Goal: Transaction & Acquisition: Purchase product/service

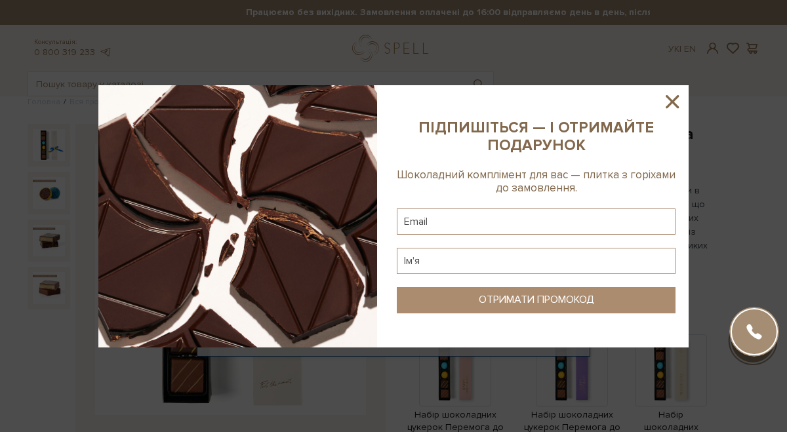
click at [674, 102] on icon at bounding box center [672, 101] width 13 height 13
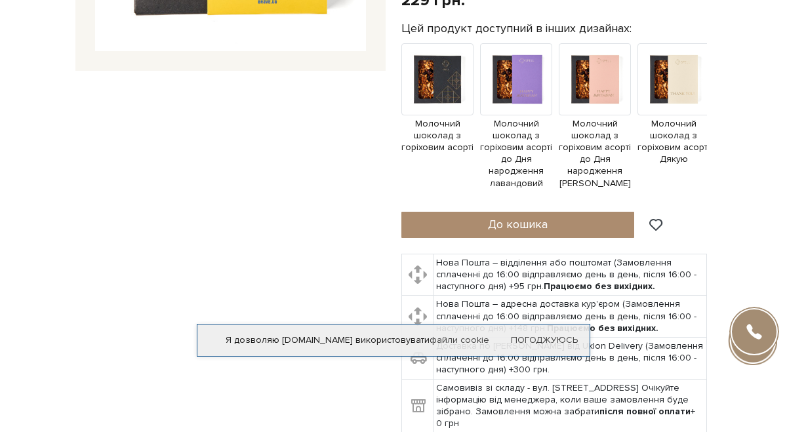
scroll to position [365, 0]
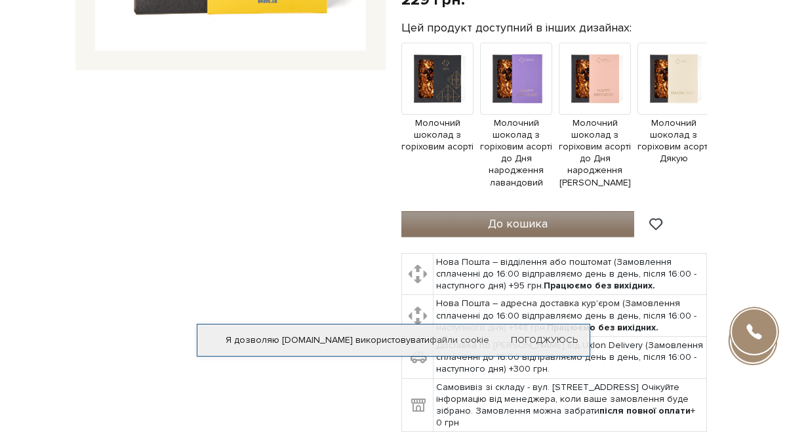
click at [546, 217] on span "До кошика" at bounding box center [518, 223] width 60 height 14
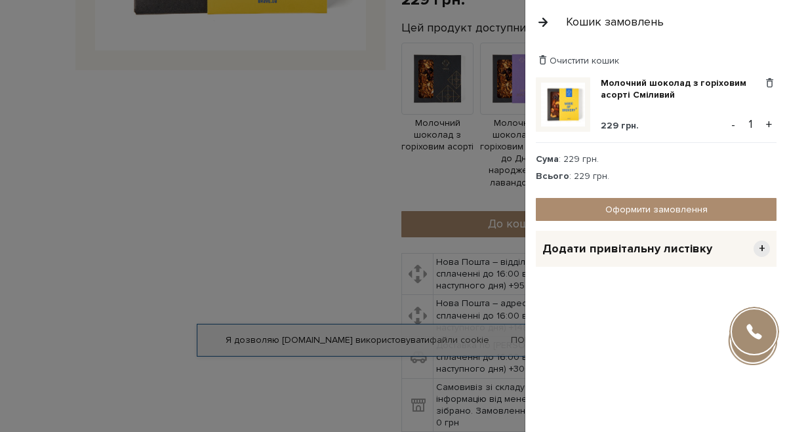
click at [756, 123] on input "1" at bounding box center [750, 124] width 23 height 18
type input "19"
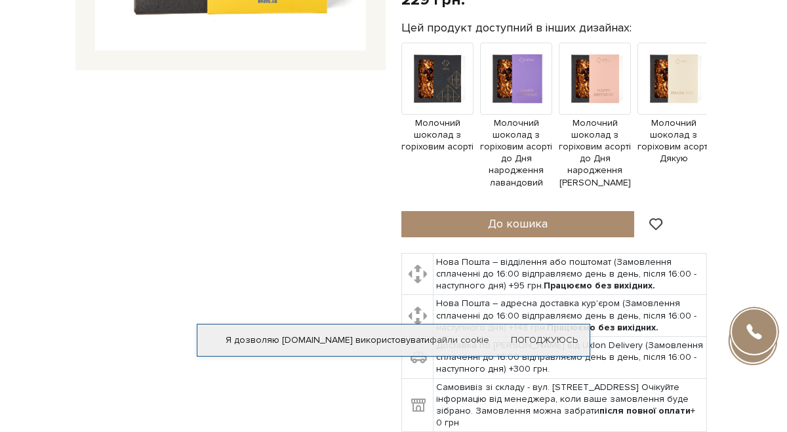
click at [337, 122] on div at bounding box center [393, 216] width 787 height 432
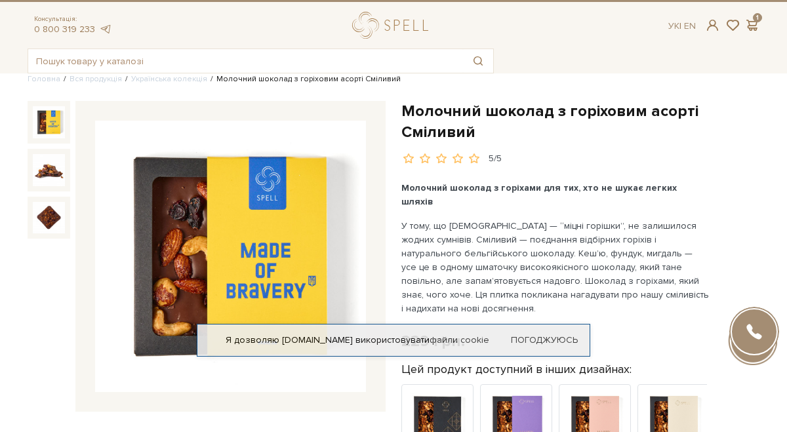
scroll to position [8, 0]
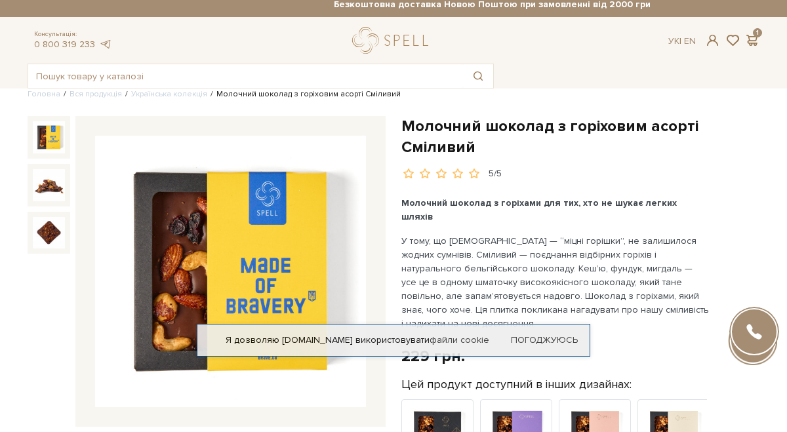
click at [759, 31] on div "Консультація: 0 800 319 233 Ук | En | 1" at bounding box center [394, 40] width 748 height 27
click at [754, 45] on span at bounding box center [752, 40] width 16 height 14
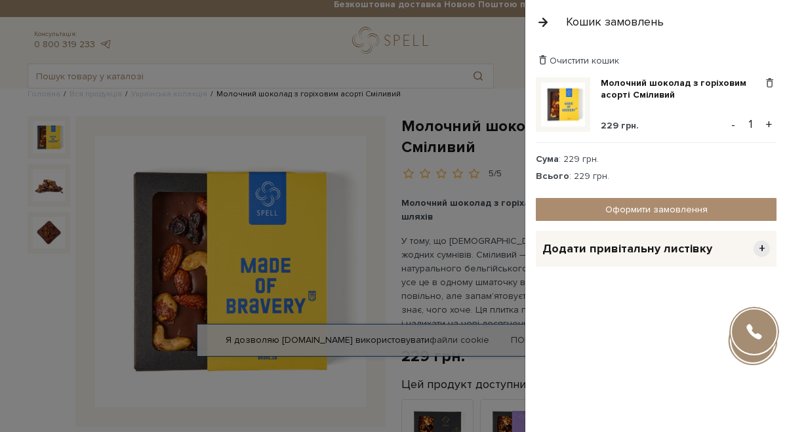
click at [756, 115] on input "1" at bounding box center [750, 124] width 23 height 18
type input "19"
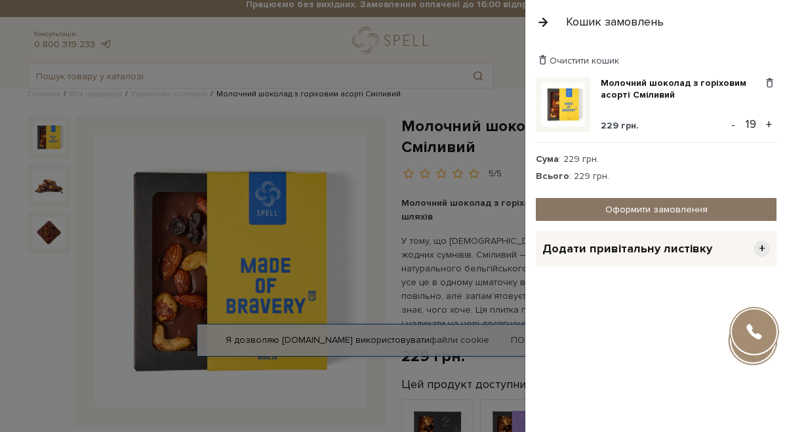
click at [657, 211] on link "Оформити замовлення" at bounding box center [656, 209] width 241 height 23
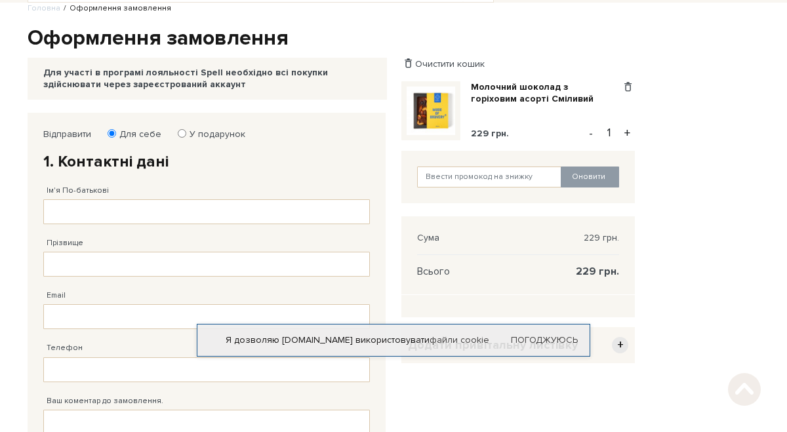
scroll to position [123, 0]
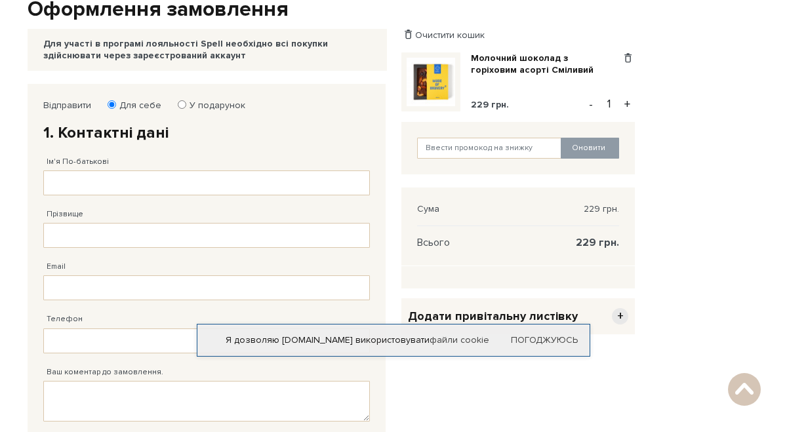
click at [628, 100] on button "+" at bounding box center [627, 104] width 15 height 20
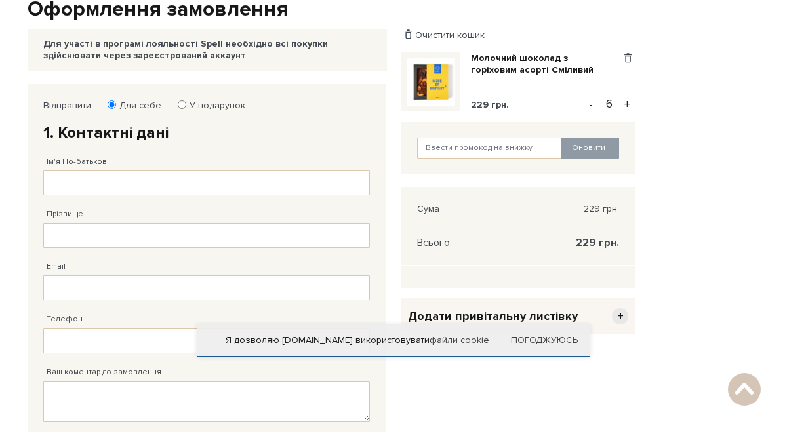
click at [628, 100] on button "+" at bounding box center [627, 104] width 15 height 20
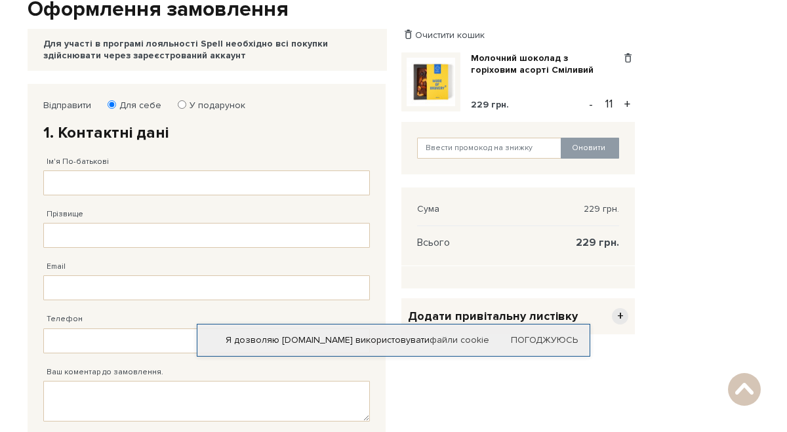
click at [628, 100] on button "+" at bounding box center [627, 104] width 15 height 20
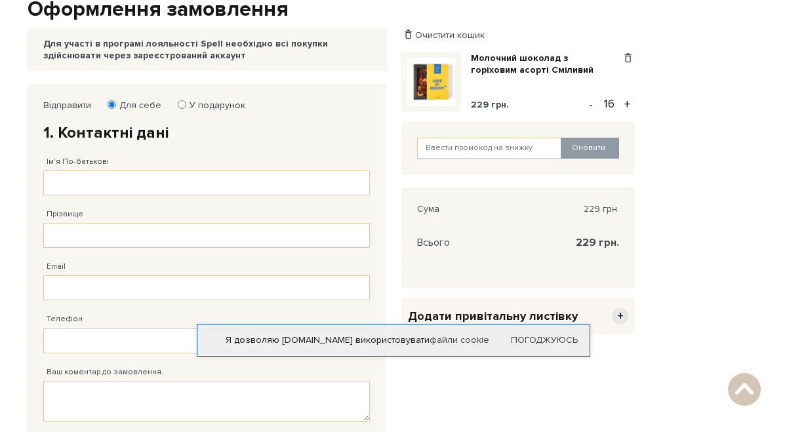
click at [628, 100] on button "+" at bounding box center [627, 104] width 15 height 20
type input "19"
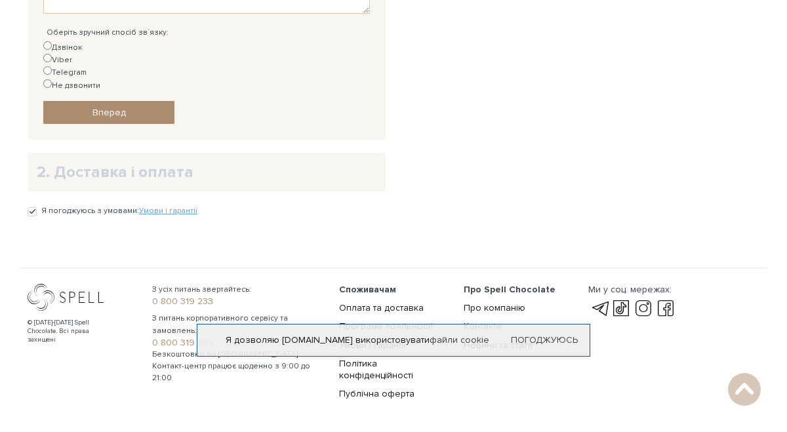
scroll to position [546, 0]
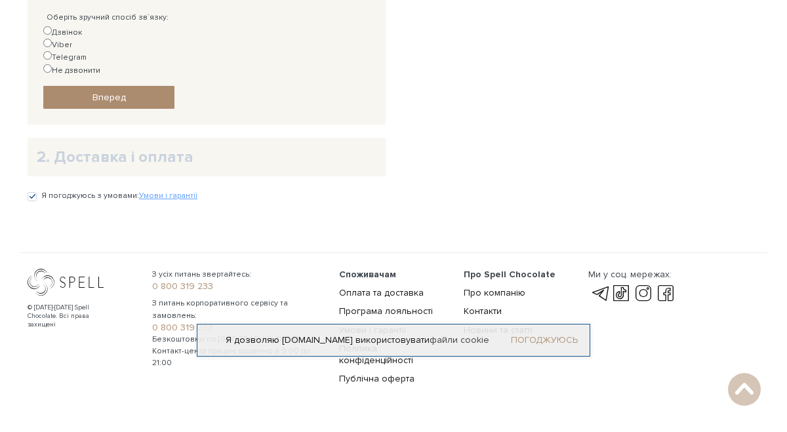
click at [538, 335] on link "Погоджуюсь" at bounding box center [544, 341] width 67 height 12
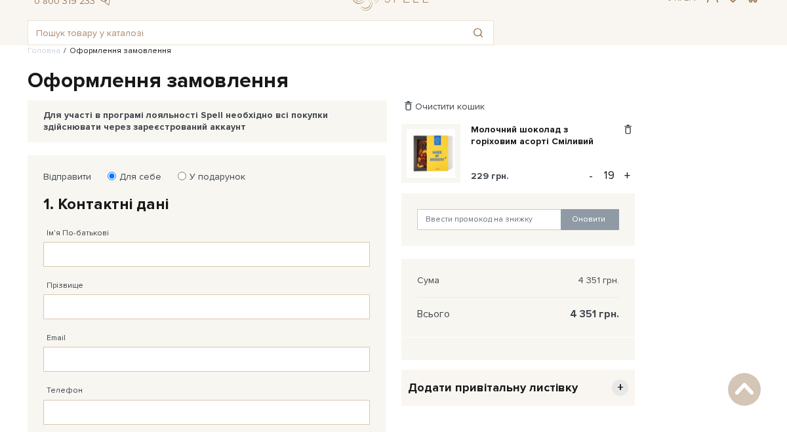
scroll to position [0, 0]
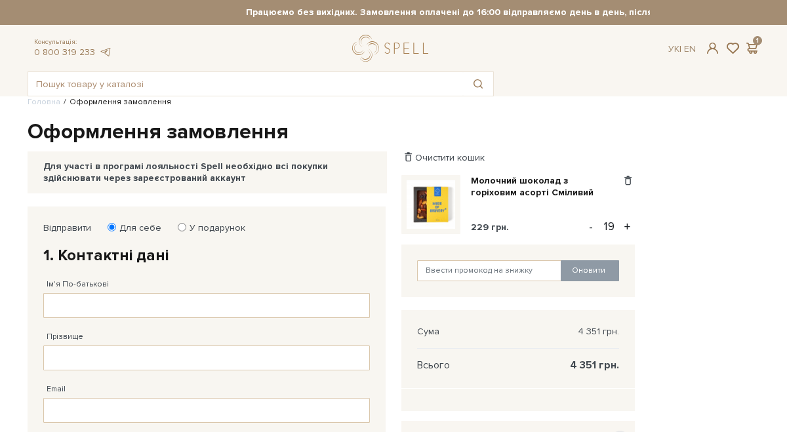
click at [594, 153] on div "Очистити кошик" at bounding box center [518, 158] width 234 height 12
click at [594, 158] on div "Очистити кошик" at bounding box center [518, 158] width 234 height 12
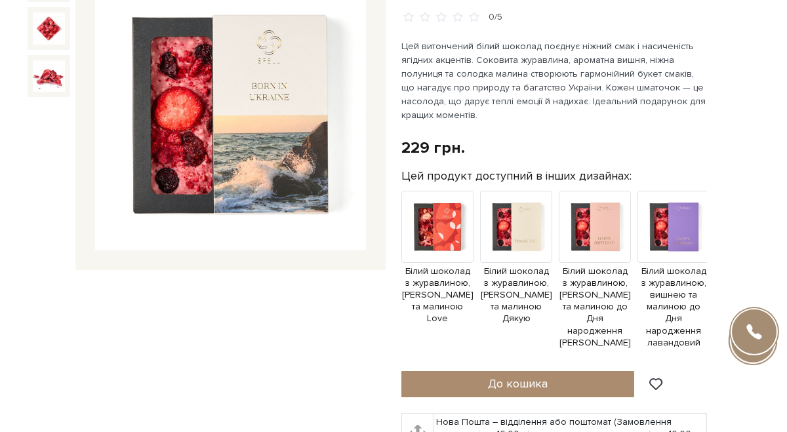
scroll to position [149, 0]
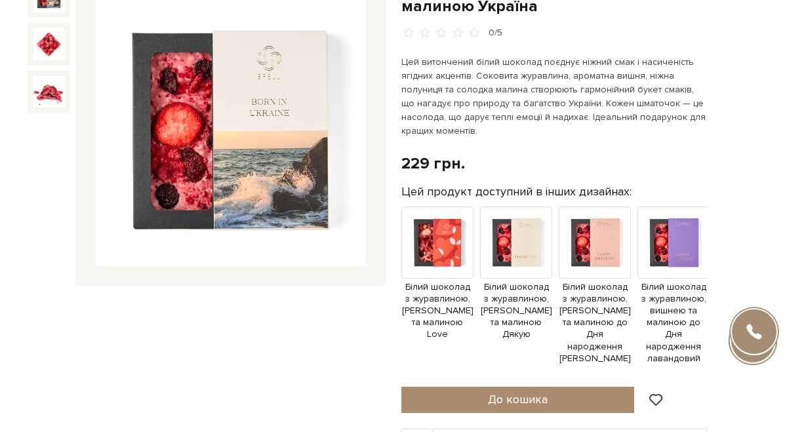
drag, startPoint x: 596, startPoint y: 361, endPoint x: 645, endPoint y: 357, distance: 49.4
click at [645, 357] on div "Білий шоколад з журавлиною, вишнею та малиною Україна 0/5" at bounding box center [580, 291] width 358 height 633
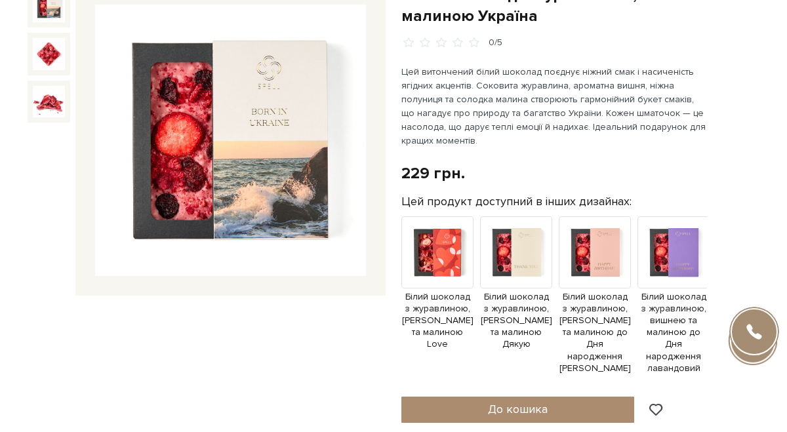
scroll to position [150, 0]
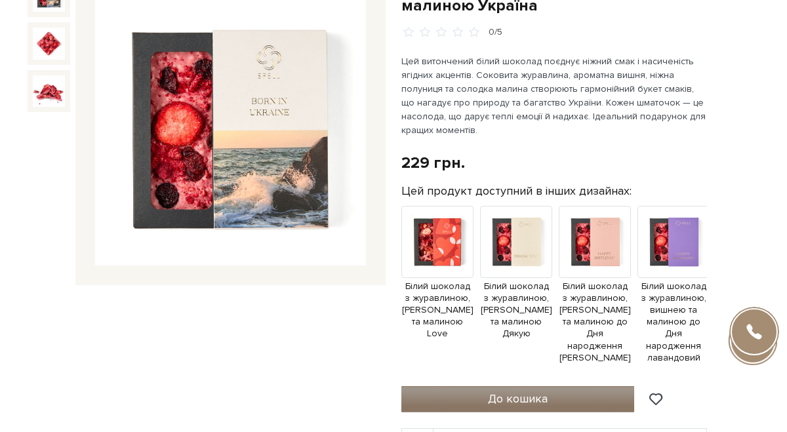
click at [536, 392] on span "До кошика" at bounding box center [518, 399] width 60 height 14
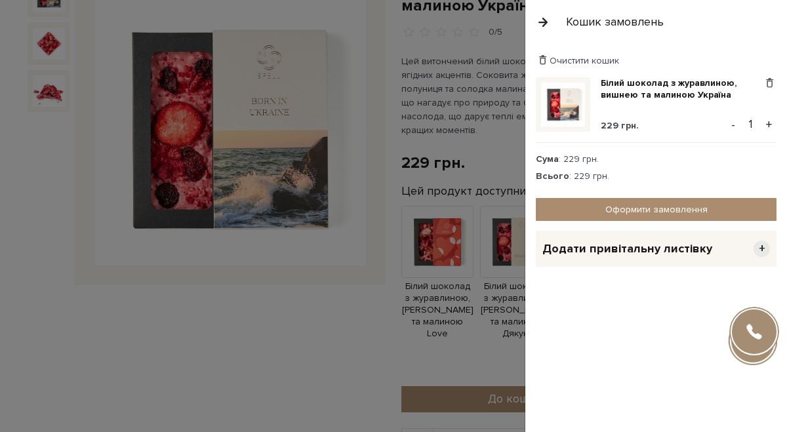
click at [766, 117] on button "+" at bounding box center [769, 125] width 15 height 20
click at [766, 119] on button "+" at bounding box center [769, 125] width 15 height 20
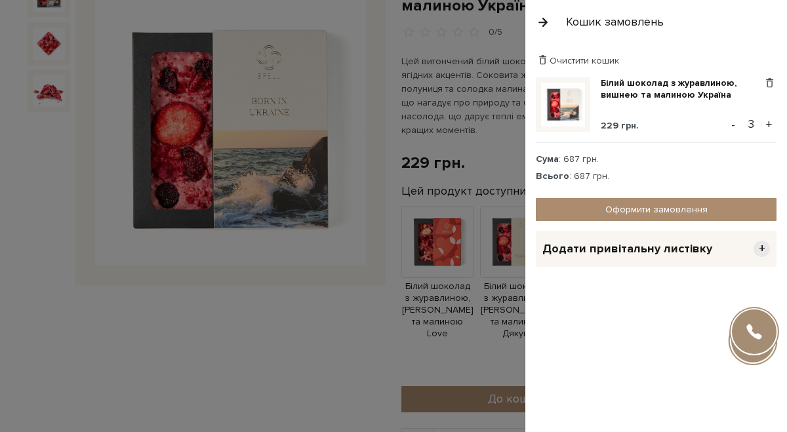
click at [766, 119] on button "+" at bounding box center [769, 125] width 15 height 20
click at [769, 121] on button "+" at bounding box center [769, 125] width 15 height 20
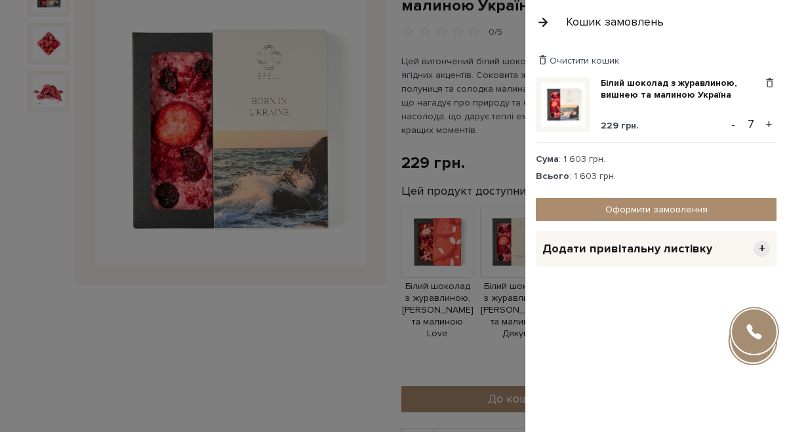
click at [769, 121] on button "+" at bounding box center [769, 125] width 15 height 20
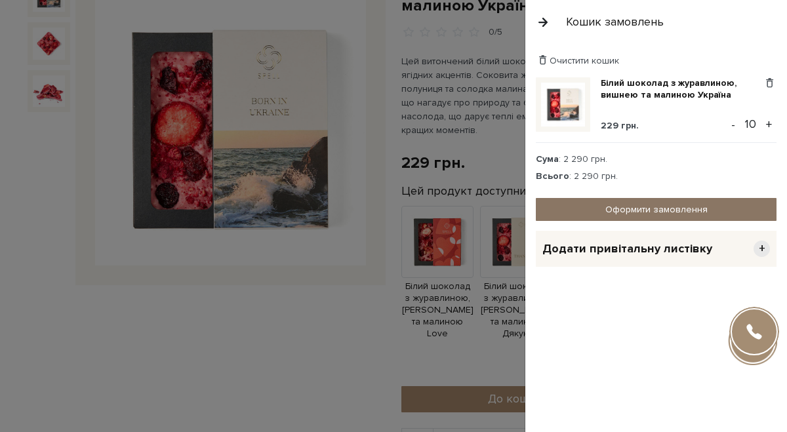
click at [686, 207] on link "Оформити замовлення" at bounding box center [656, 209] width 241 height 23
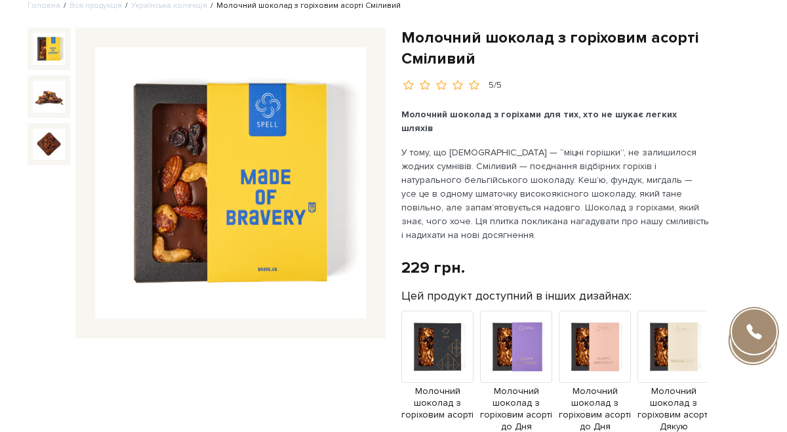
scroll to position [98, 0]
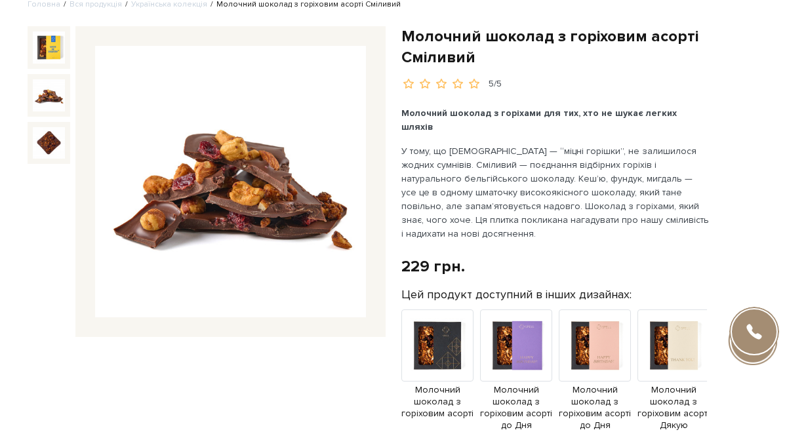
click at [57, 98] on img at bounding box center [49, 95] width 32 height 32
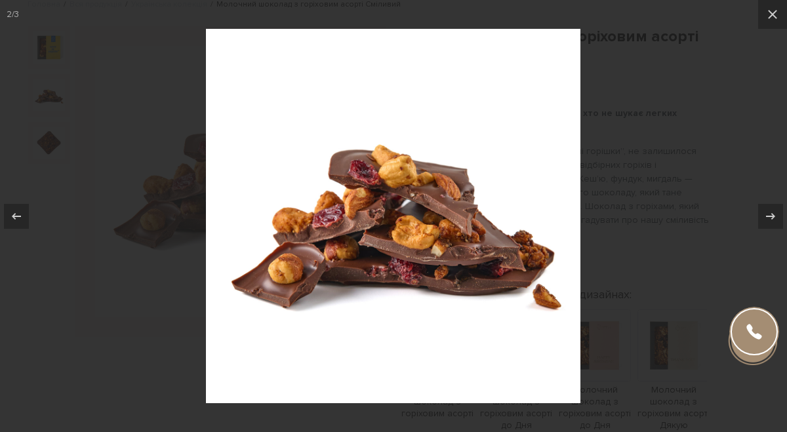
click at [602, 173] on div at bounding box center [393, 216] width 787 height 432
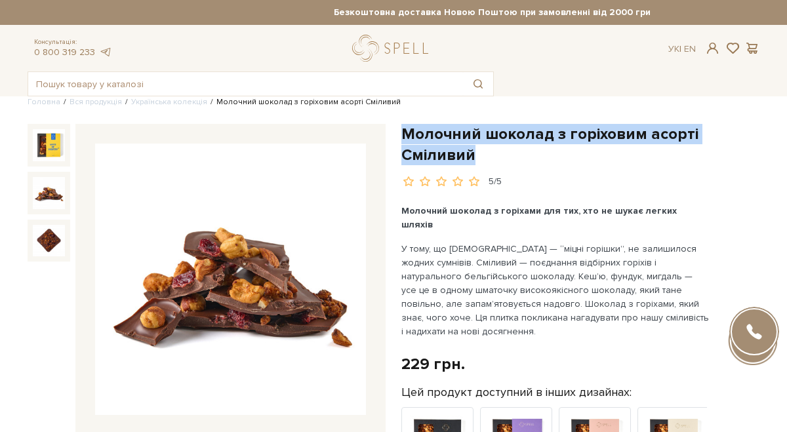
drag, startPoint x: 404, startPoint y: 133, endPoint x: 495, endPoint y: 155, distance: 93.4
click at [495, 155] on h1 "Молочний шоколад з горіховим асорті Сміливий" at bounding box center [580, 144] width 358 height 41
copy h1 "Молочний шоколад з горіховим асорті Сміливий"
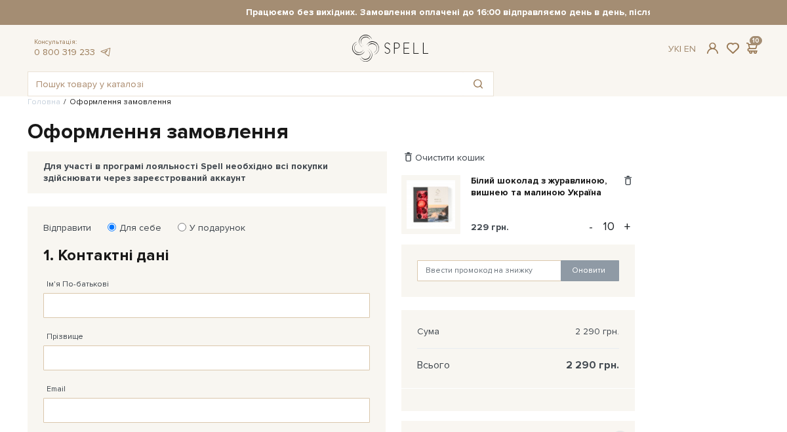
click at [382, 58] on link "logo" at bounding box center [393, 48] width 82 height 27
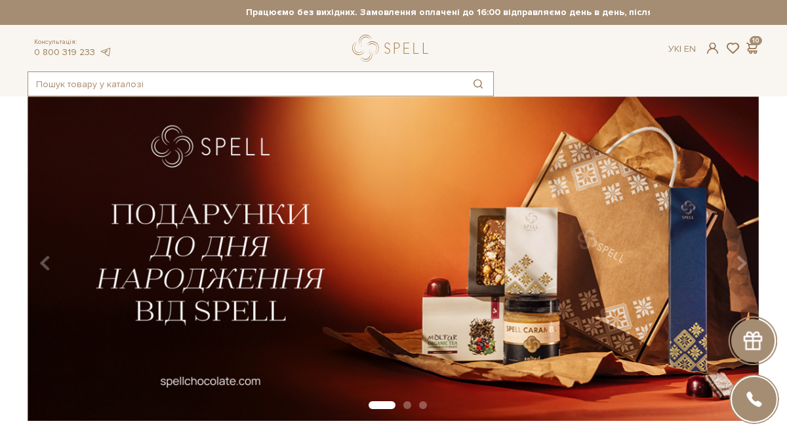
click at [272, 75] on input "text" at bounding box center [245, 84] width 435 height 24
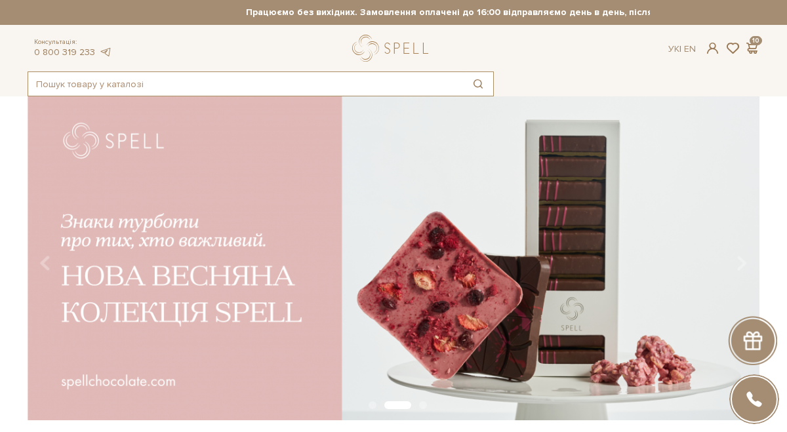
paste input "Молочний шоколад з горіховим асорті Сміливий"
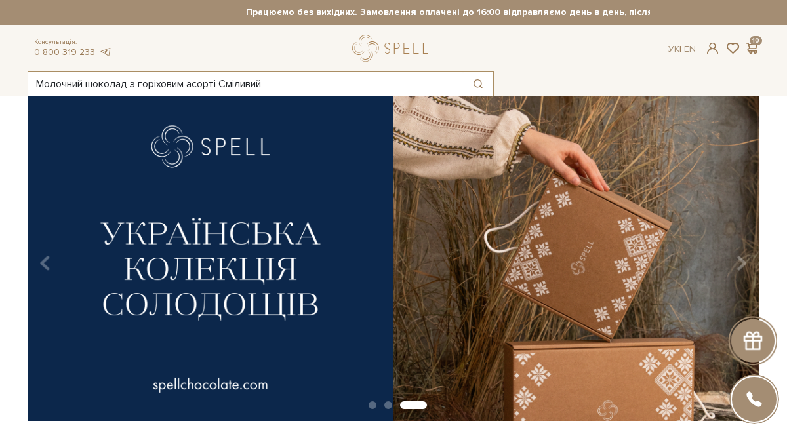
type input "Молочний шоколад з горіховим асорті Сміливий"
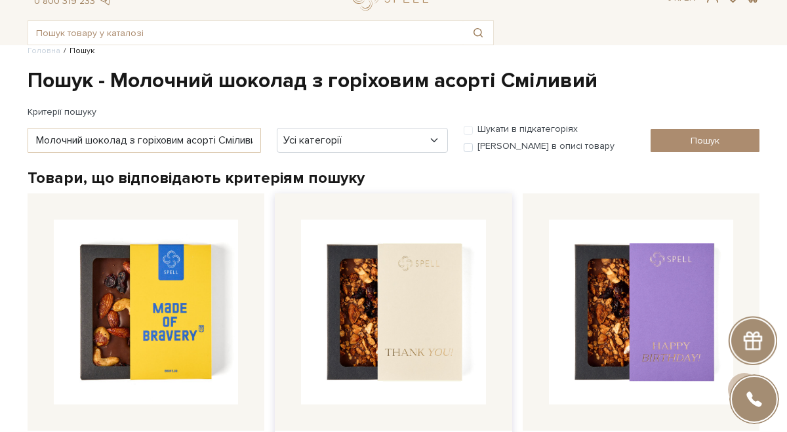
scroll to position [45, 0]
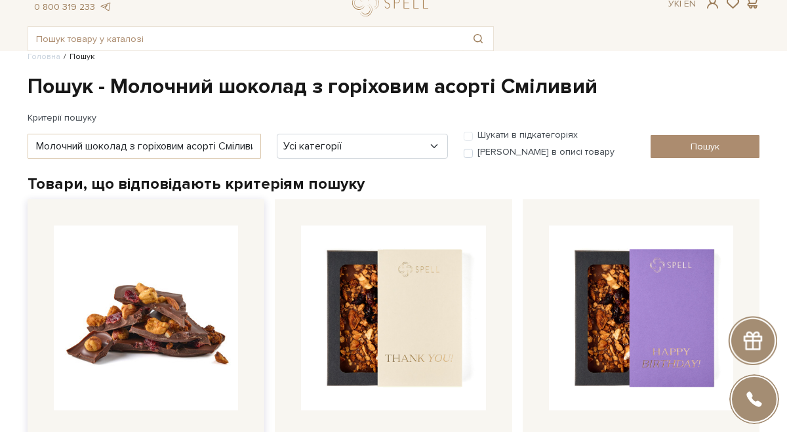
click at [195, 319] on img at bounding box center [146, 318] width 184 height 184
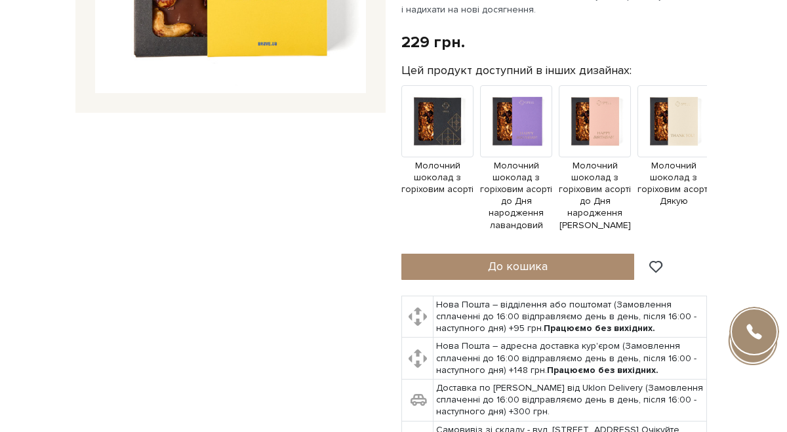
scroll to position [329, 0]
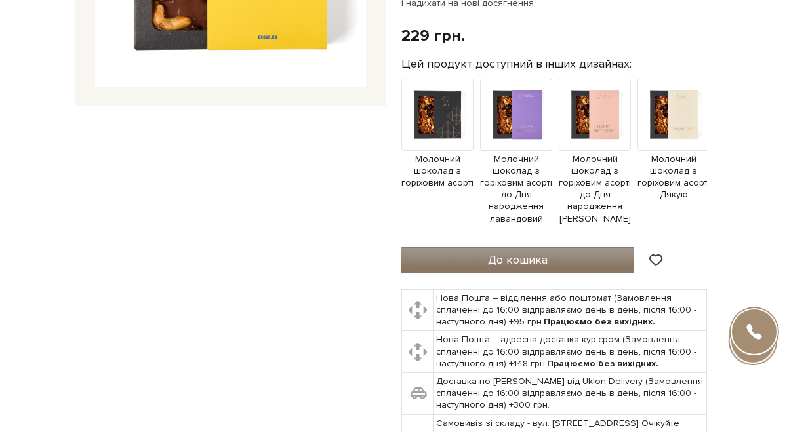
click at [531, 253] on span "До кошика" at bounding box center [518, 260] width 60 height 14
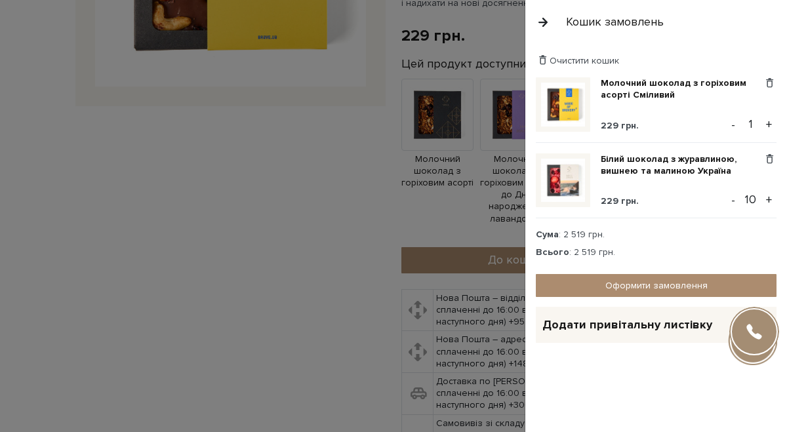
click at [770, 125] on button "+" at bounding box center [769, 125] width 15 height 20
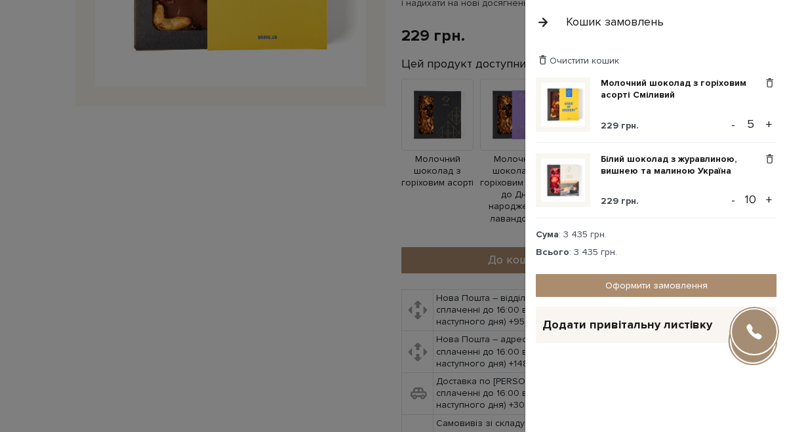
click at [770, 123] on button "+" at bounding box center [769, 125] width 15 height 20
click at [769, 121] on button "+" at bounding box center [769, 125] width 15 height 20
click at [769, 120] on button "+" at bounding box center [769, 125] width 15 height 20
click at [769, 124] on button "+" at bounding box center [769, 125] width 15 height 20
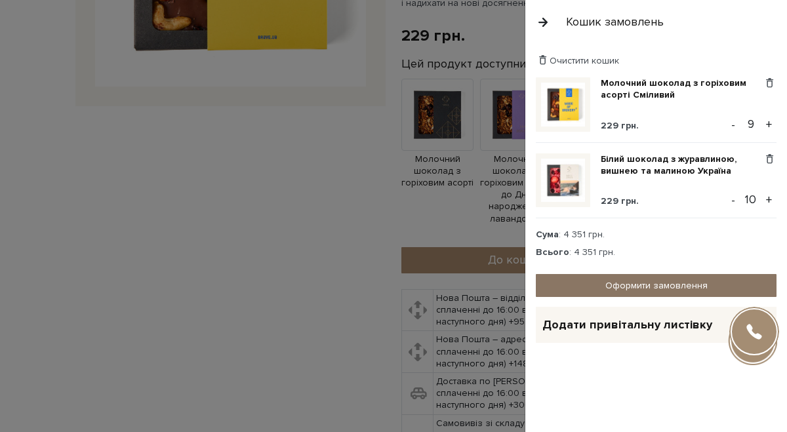
click at [669, 289] on link "Оформити замовлення" at bounding box center [656, 285] width 241 height 23
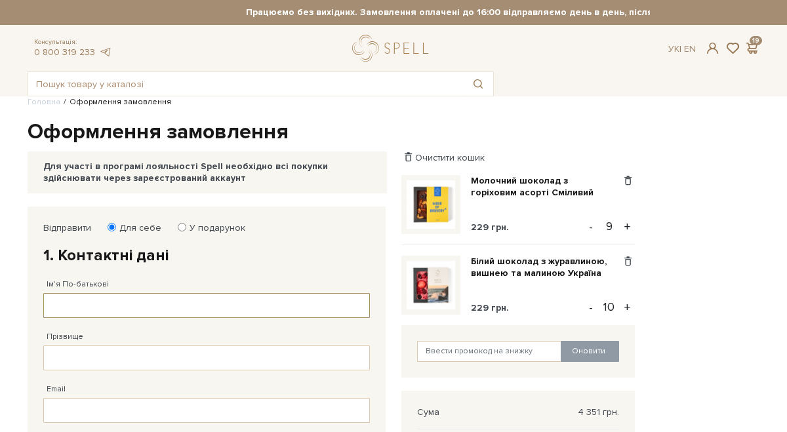
click at [147, 300] on input "Ім'я По-батькові" at bounding box center [206, 305] width 327 height 25
type input "MATIEJCHENKO"
type input "KARYNA"
type input "[PHONE_NUMBER]"
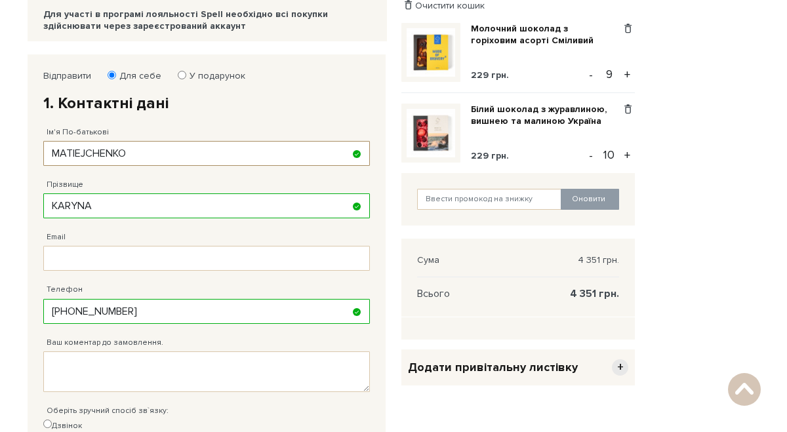
scroll to position [146, 0]
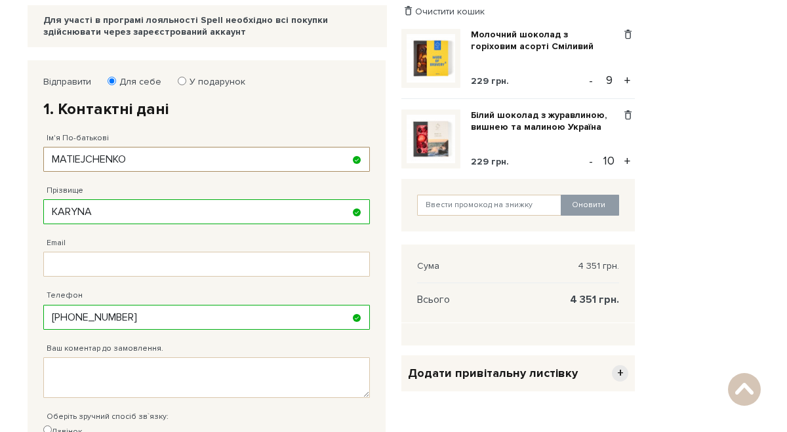
click at [144, 161] on input "MATIEJCHENKO" at bounding box center [206, 159] width 327 height 25
type input "M"
type input "Матєйченко"
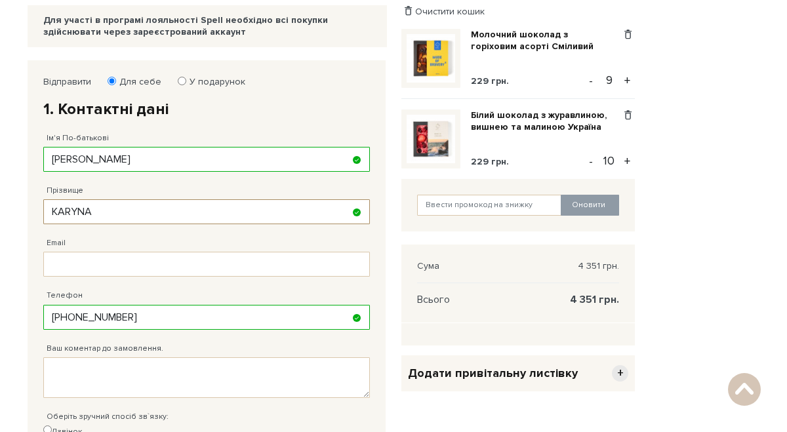
click at [116, 213] on input "KARYNA" at bounding box center [206, 211] width 327 height 25
type input "KARYN"
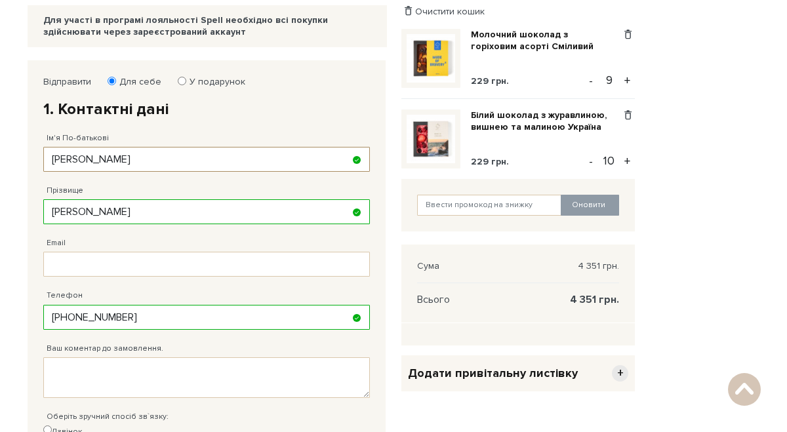
drag, startPoint x: 135, startPoint y: 159, endPoint x: 14, endPoint y: 159, distance: 120.7
click at [14, 158] on body "Каталог Всі солодощі Дивитись всі Новинки Бестселери SALE" at bounding box center [393, 329] width 787 height 950
type input "[PERSON_NAME]"
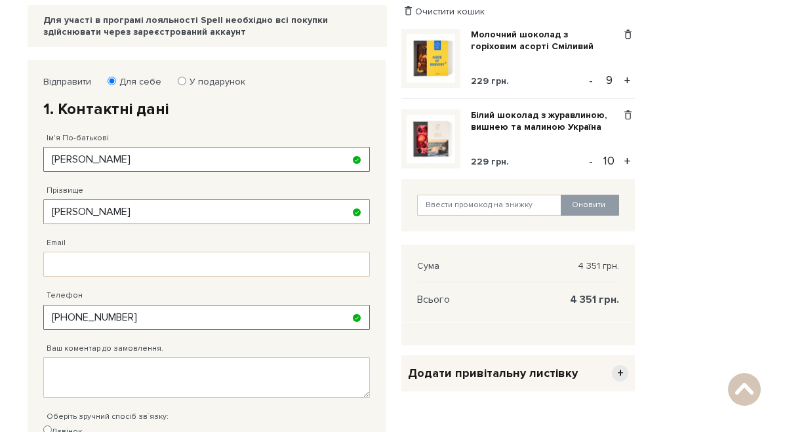
drag, startPoint x: 107, startPoint y: 214, endPoint x: 40, endPoint y: 216, distance: 66.9
click at [40, 215] on div "Відправити Для себе У подарунок 1. Контактні дані Ім'я По-батькові Карина Юріїв…" at bounding box center [207, 292] width 340 height 445
type input "[PERSON_NAME]"
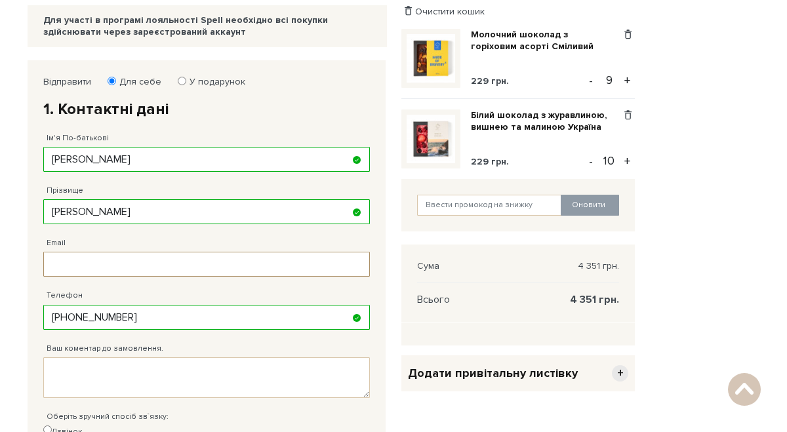
click at [74, 271] on input "Email" at bounding box center [206, 264] width 327 height 25
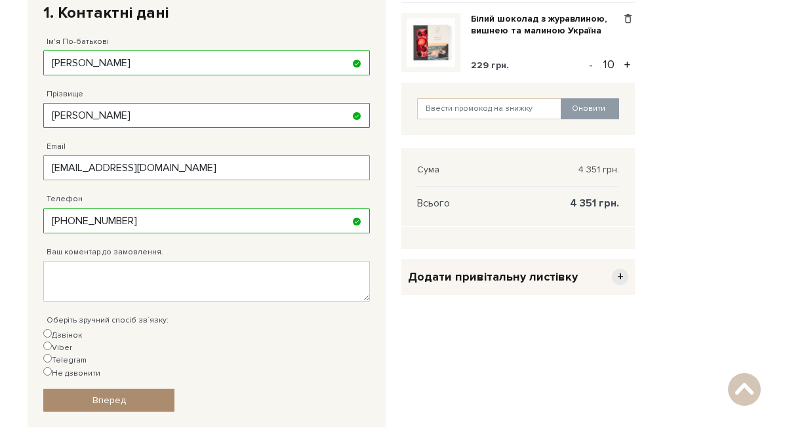
scroll to position [247, 0]
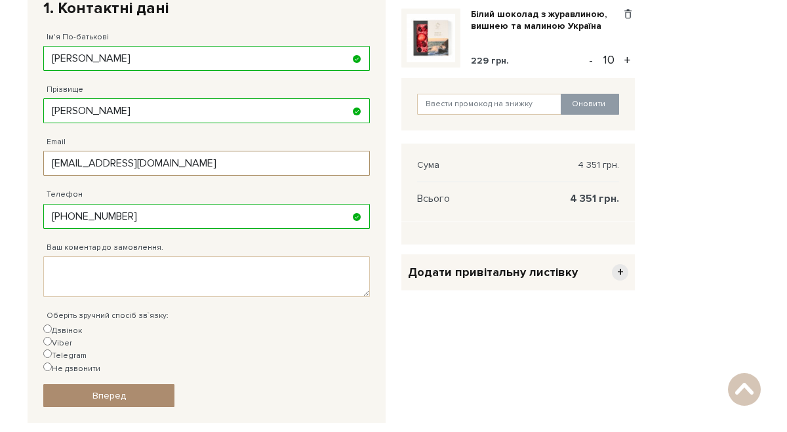
type input "[EMAIL_ADDRESS][DOMAIN_NAME]"
click at [129, 295] on textarea "Ваш коментар до замовлення." at bounding box center [206, 276] width 327 height 41
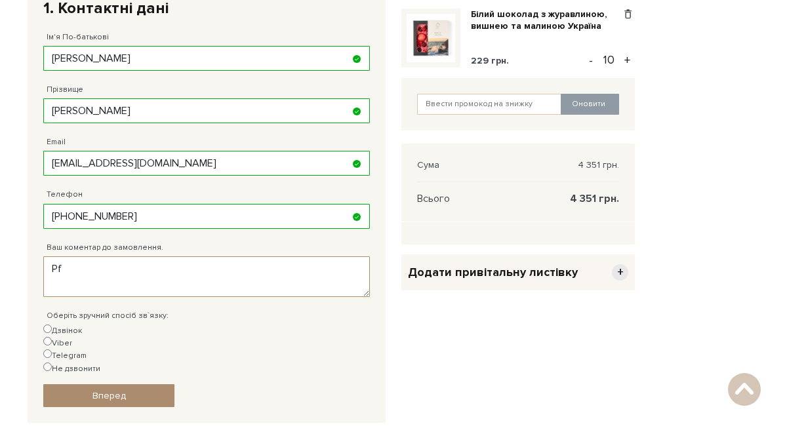
type textarea "P"
type textarea "Зателефонуйте, будь ласка, для підтвердження замолвення."
click at [64, 333] on label "Дзвінок" at bounding box center [62, 331] width 39 height 12
click at [52, 333] on input "Дзвінок" at bounding box center [47, 329] width 9 height 9
radio input "true"
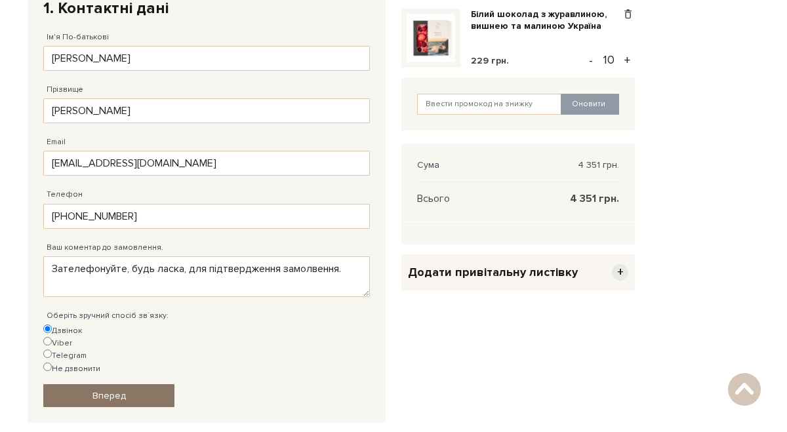
click at [121, 390] on span "Вперед" at bounding box center [108, 395] width 33 height 11
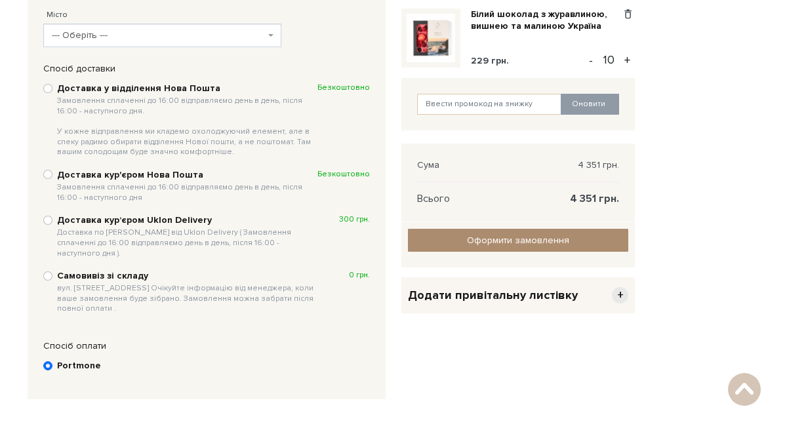
scroll to position [207, 0]
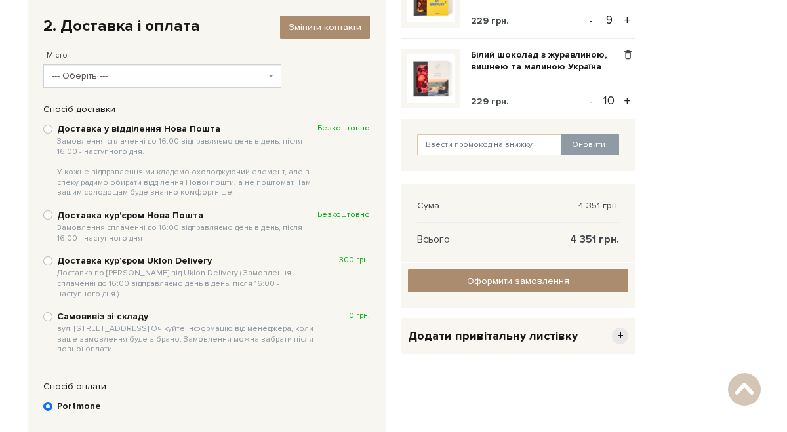
click at [140, 79] on span "--- Оберіть ---" at bounding box center [158, 76] width 213 height 13
select select "Одеса"
click at [49, 129] on input "Доставка у відділення Нова Пошта Замовлення сплаченні до 16:00 відправляємо ден…" at bounding box center [47, 129] width 9 height 9
radio input "true"
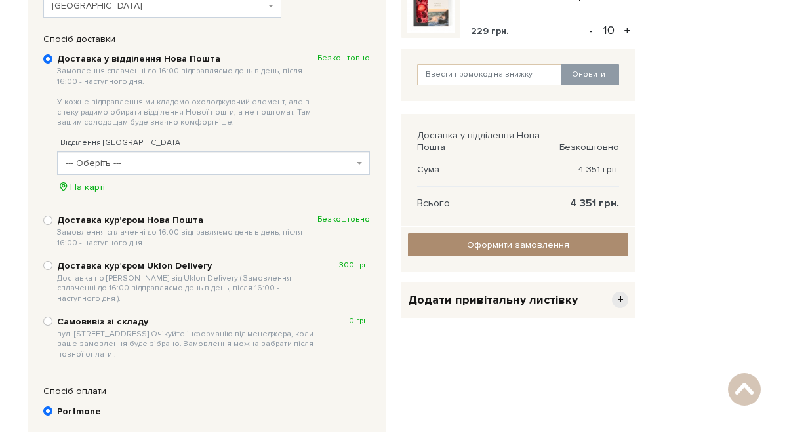
scroll to position [280, 0]
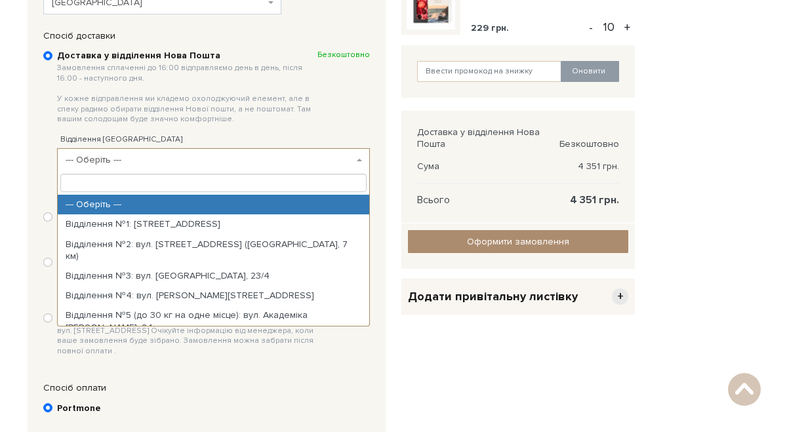
click at [216, 160] on span "--- Оберіть ---" at bounding box center [210, 159] width 288 height 13
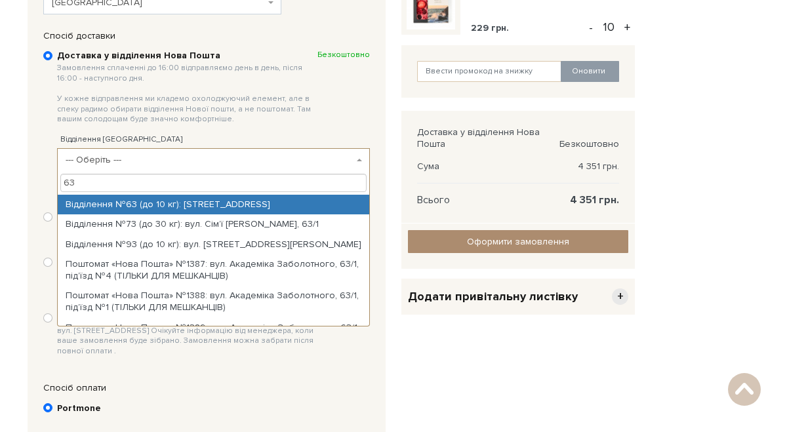
type input "63"
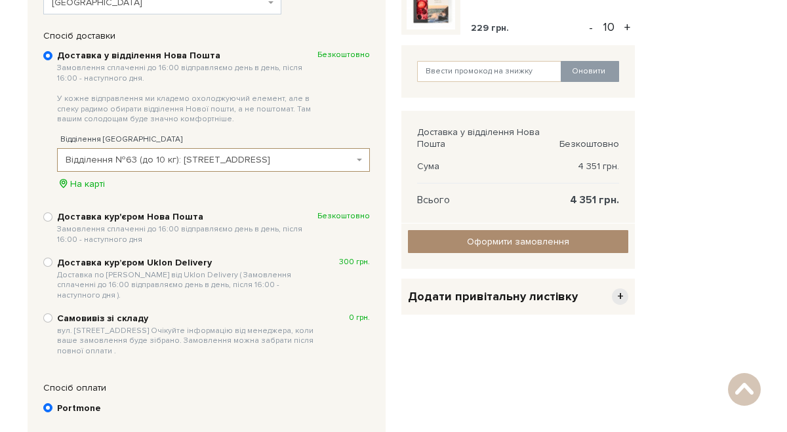
select select "Відділення №63 (до 10 кг): Фонтанська дорога, 14а"
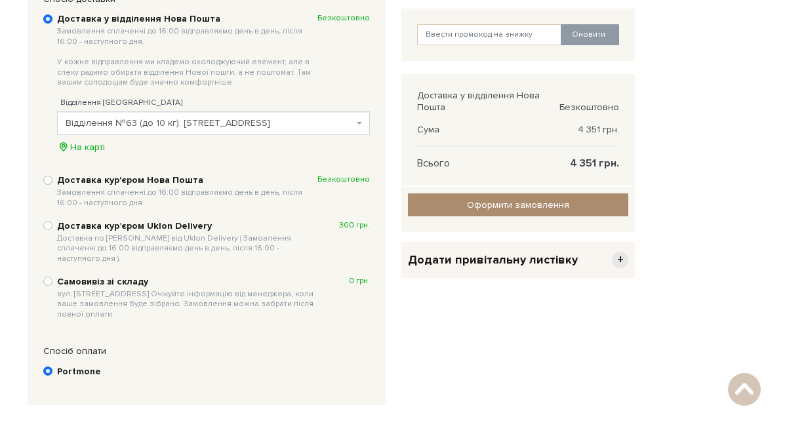
scroll to position [323, 0]
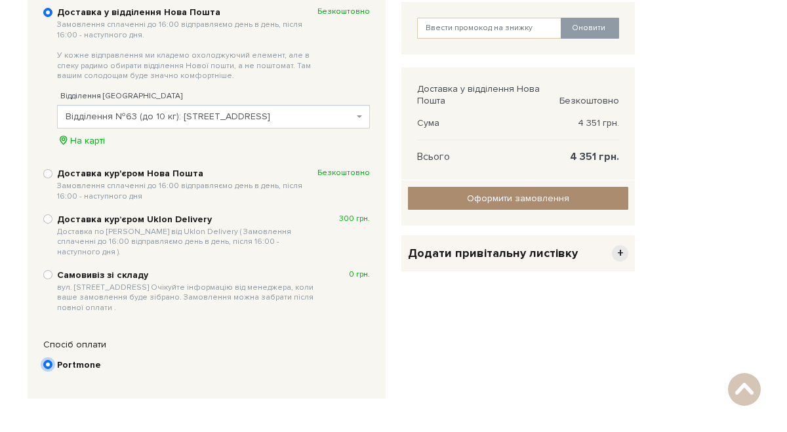
click at [49, 360] on input "Portmone" at bounding box center [47, 364] width 9 height 9
click at [71, 359] on b "Portmone" at bounding box center [79, 365] width 44 height 12
click at [52, 360] on input "Portmone" at bounding box center [47, 364] width 9 height 9
click at [84, 359] on b "Portmone" at bounding box center [79, 365] width 44 height 12
click at [52, 360] on input "Portmone" at bounding box center [47, 364] width 9 height 9
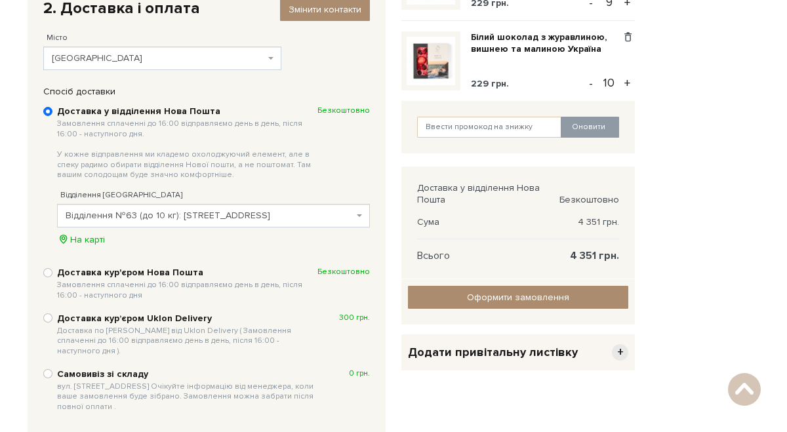
scroll to position [217, 0]
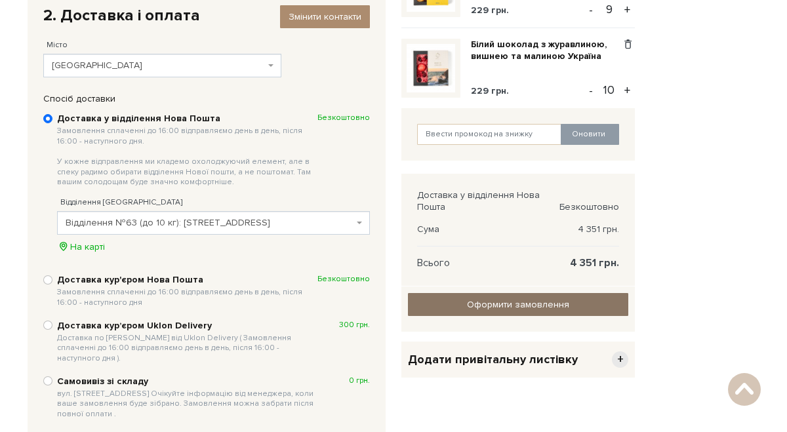
click at [503, 309] on input "Оформити замовлення" at bounding box center [518, 304] width 220 height 23
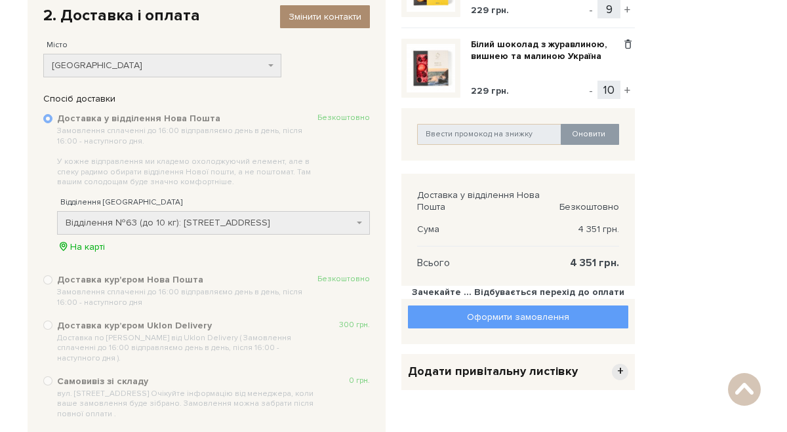
scroll to position [556, 0]
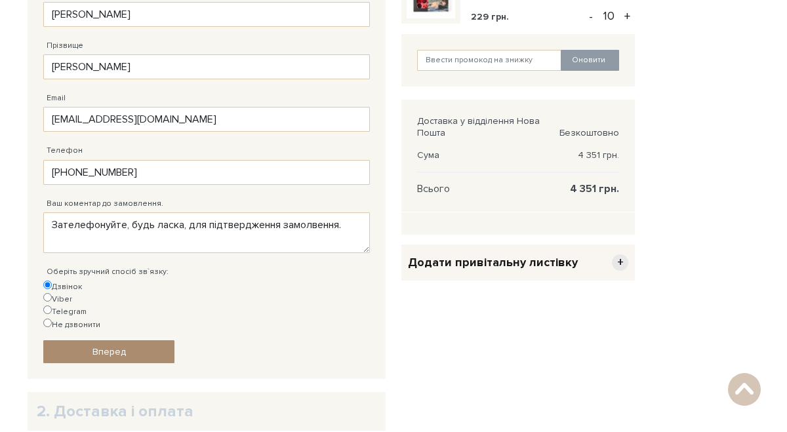
scroll to position [292, 0]
click at [144, 340] on link "Вперед" at bounding box center [108, 351] width 131 height 23
